Goal: Information Seeking & Learning: Find specific fact

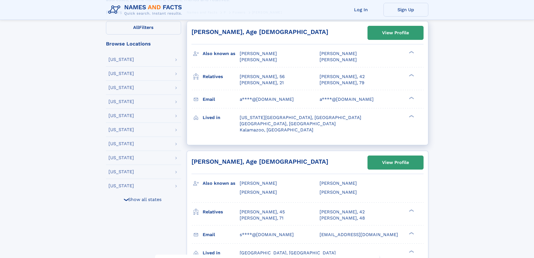
scroll to position [168, 0]
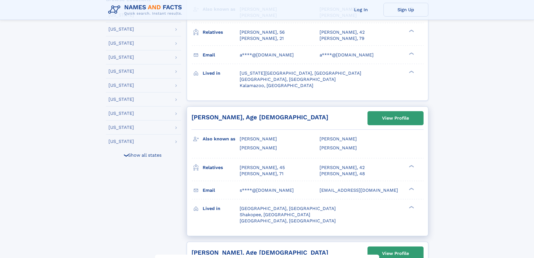
click at [233, 117] on h2 "[PERSON_NAME], Age [DEMOGRAPHIC_DATA]" at bounding box center [260, 117] width 137 height 7
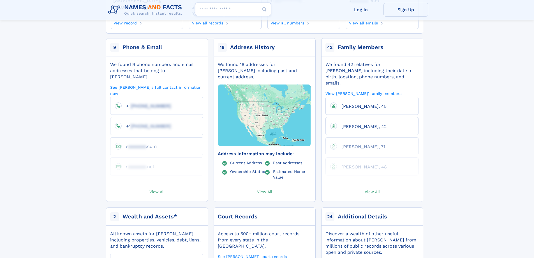
scroll to position [84, 0]
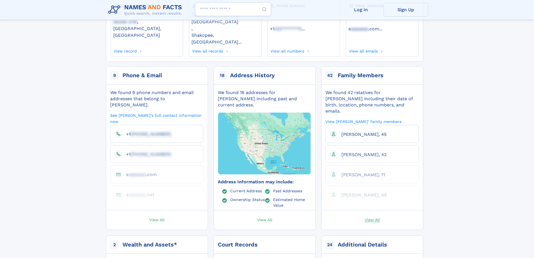
click at [371, 217] on span "View All" at bounding box center [372, 219] width 15 height 5
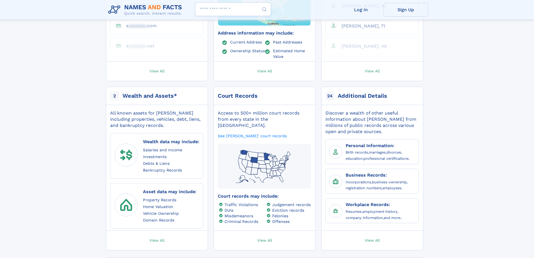
scroll to position [281, 0]
